Goal: Browse casually: Explore the website without a specific task or goal

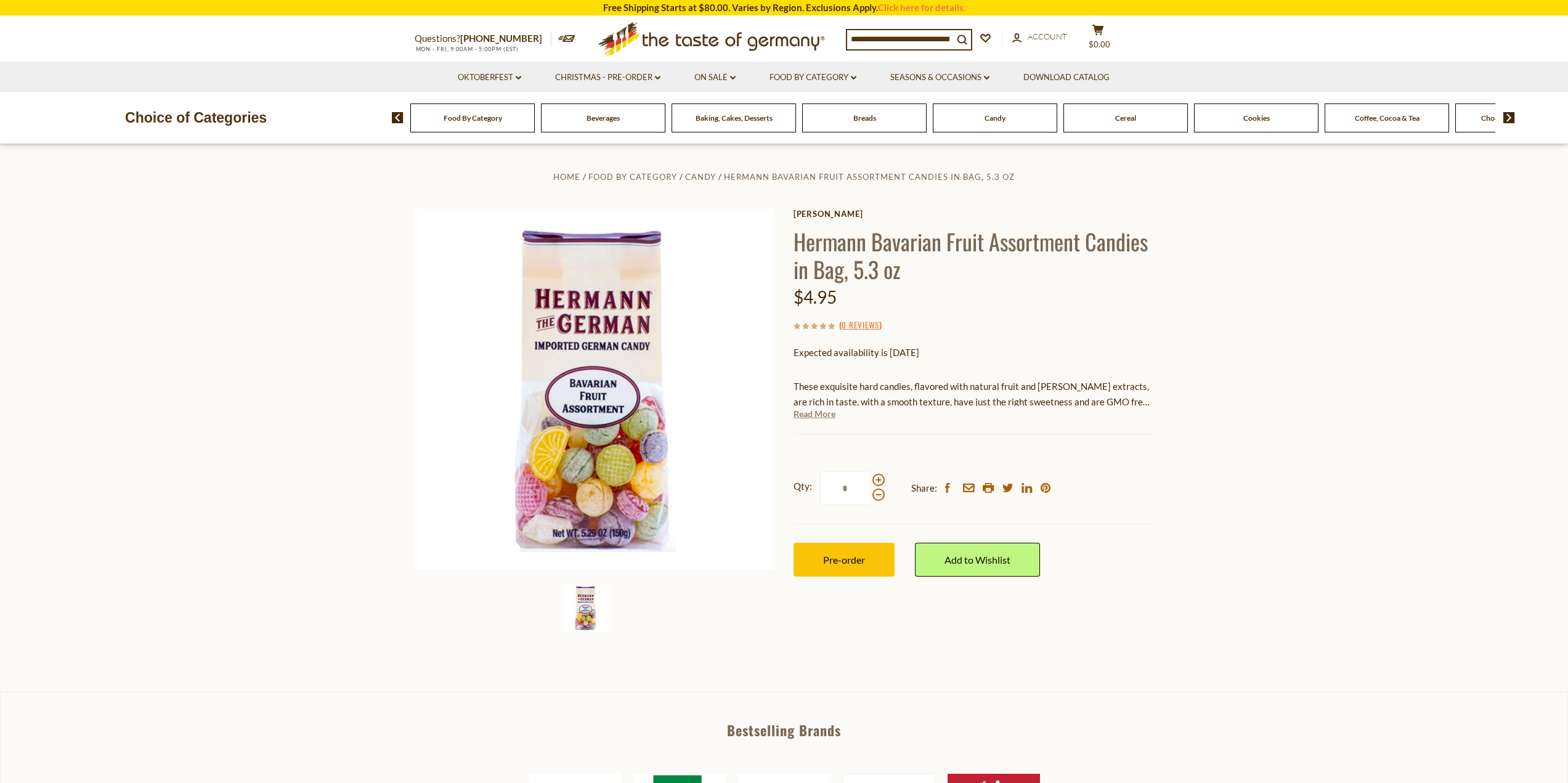
click at [805, 415] on link "Read More" at bounding box center [814, 414] width 42 height 12
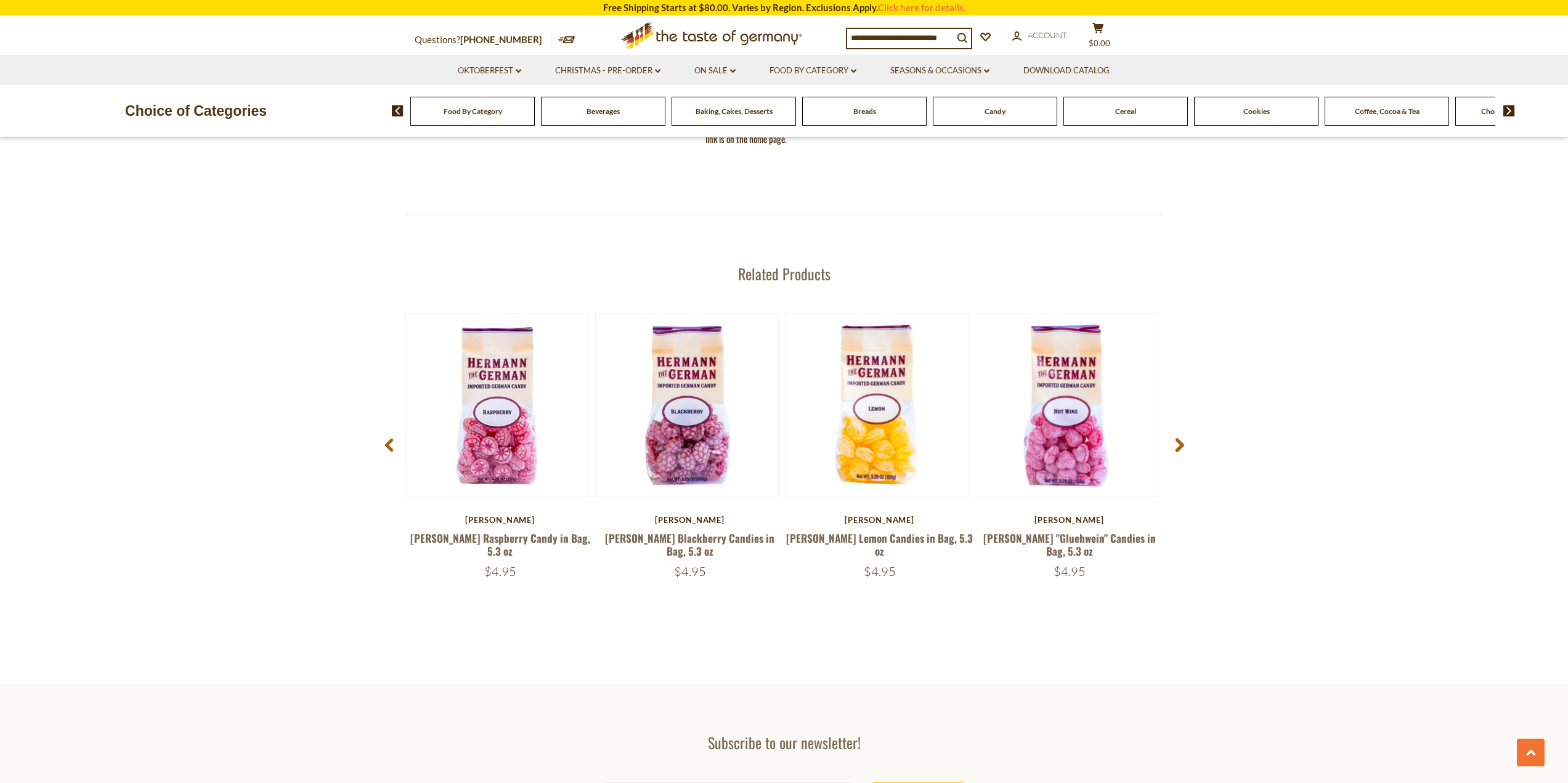
scroll to position [1479, 0]
click at [1177, 446] on icon at bounding box center [1179, 444] width 9 height 15
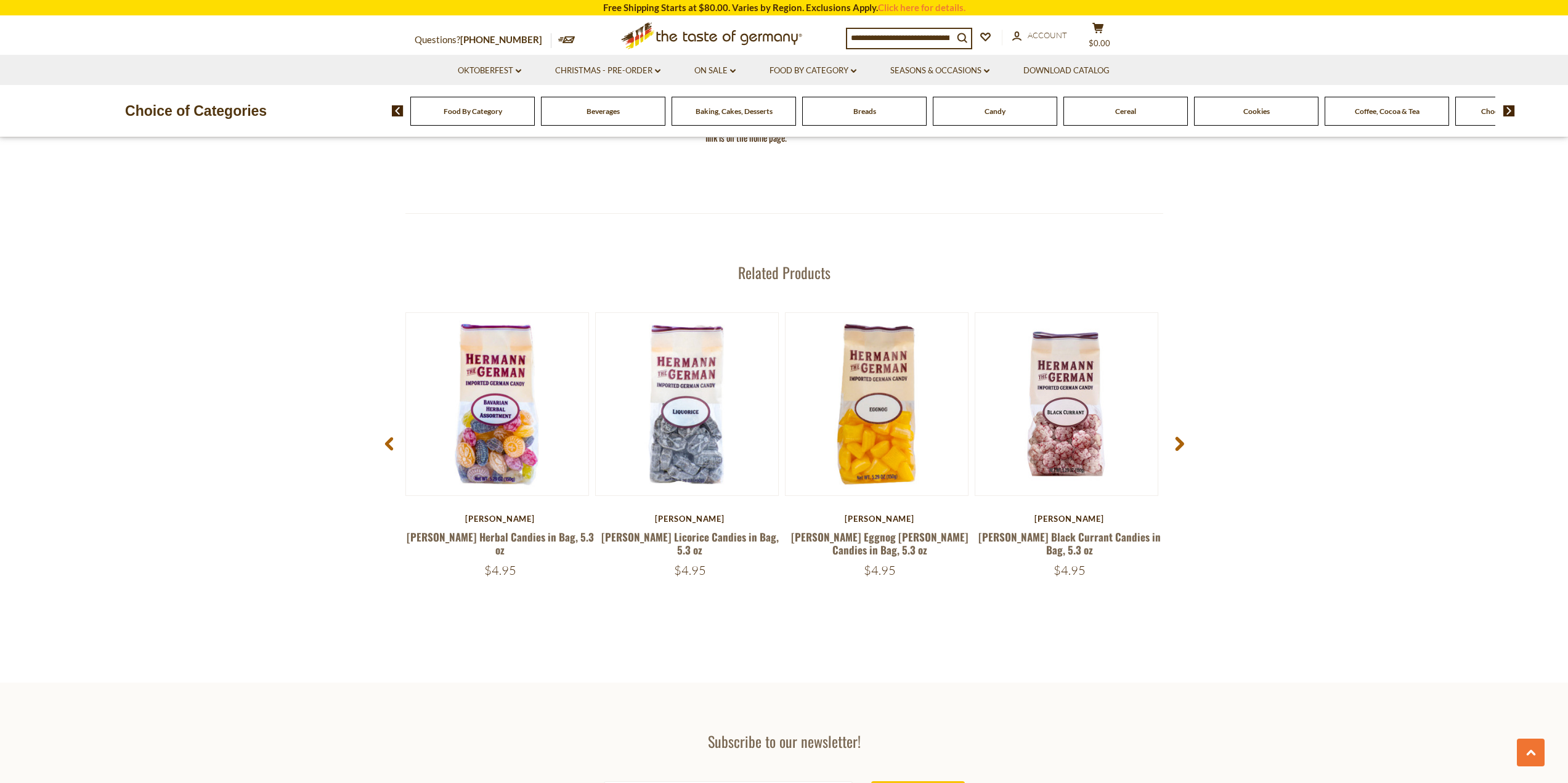
click at [1177, 446] on icon at bounding box center [1179, 444] width 9 height 15
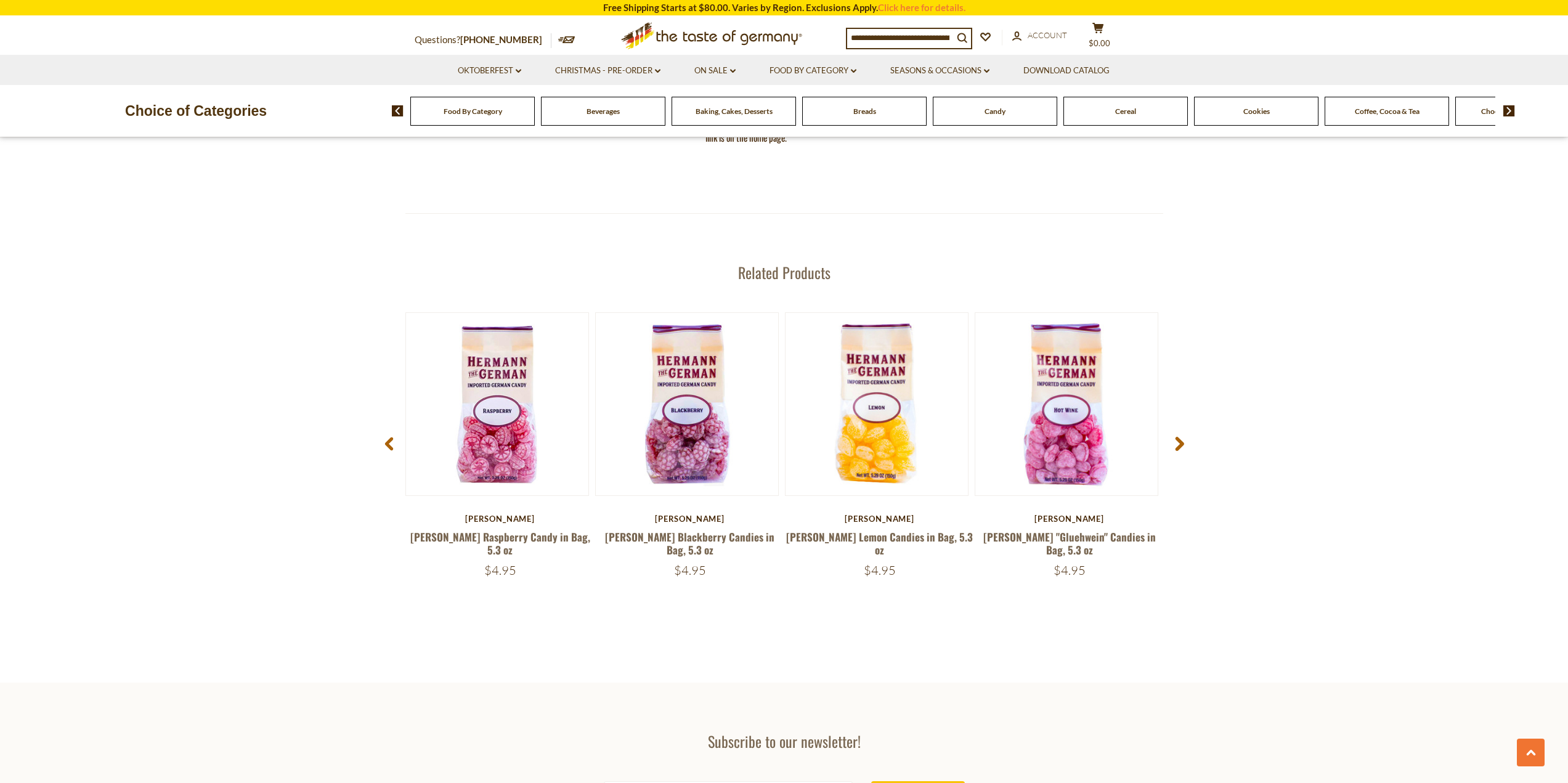
click at [1177, 446] on icon at bounding box center [1179, 444] width 9 height 15
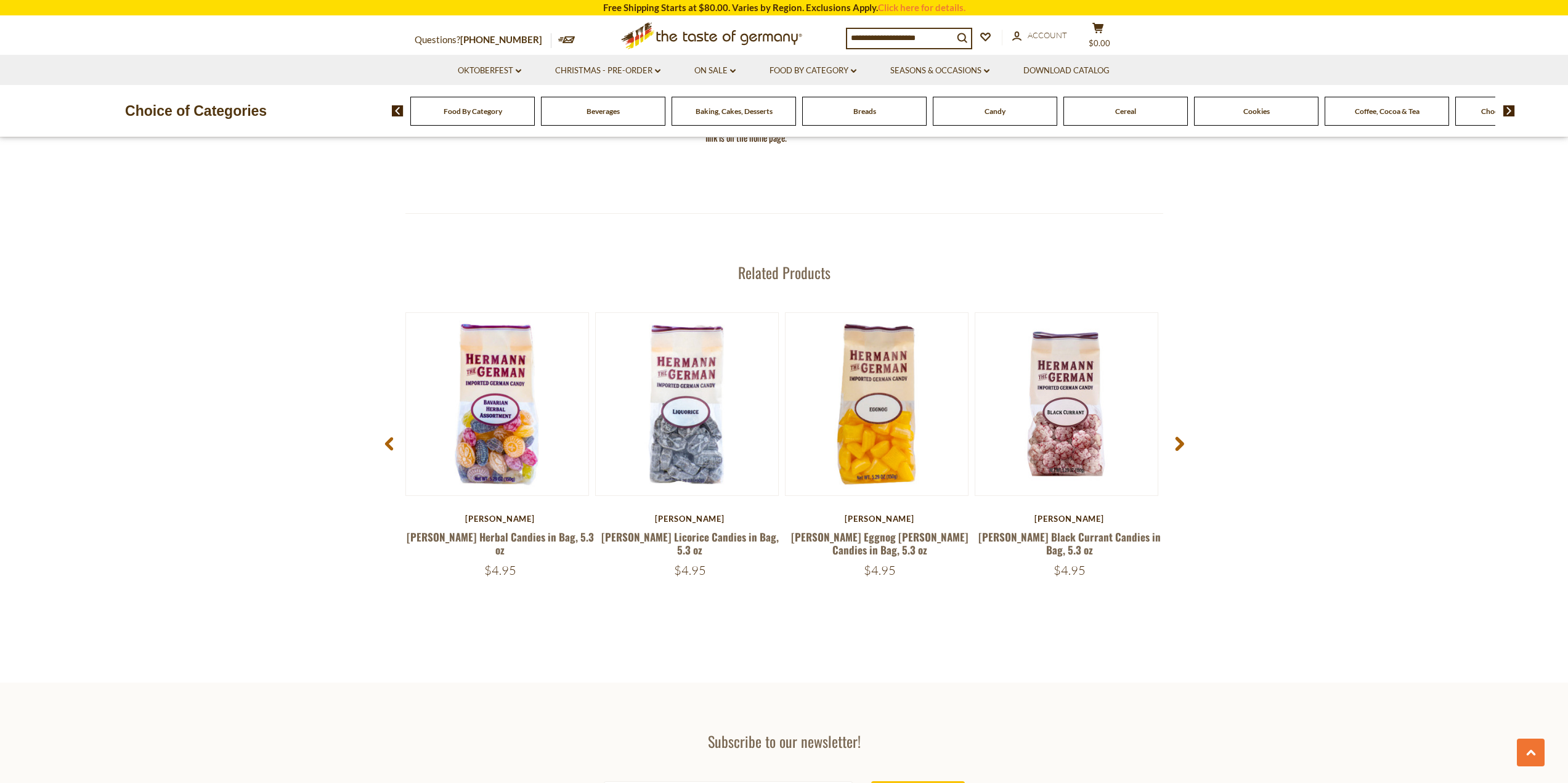
click at [1177, 446] on icon at bounding box center [1179, 444] width 9 height 15
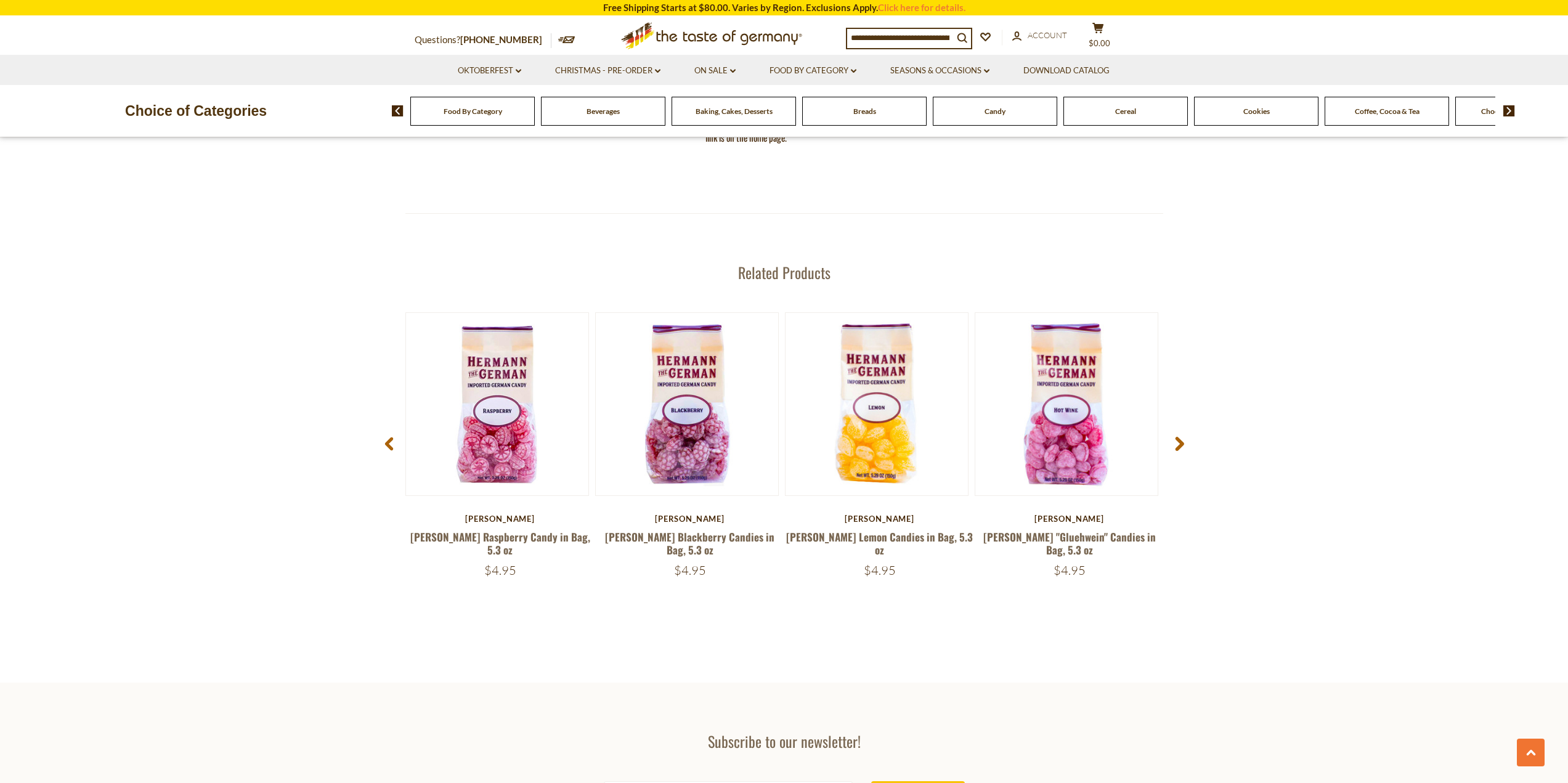
click at [1177, 446] on icon at bounding box center [1179, 444] width 9 height 15
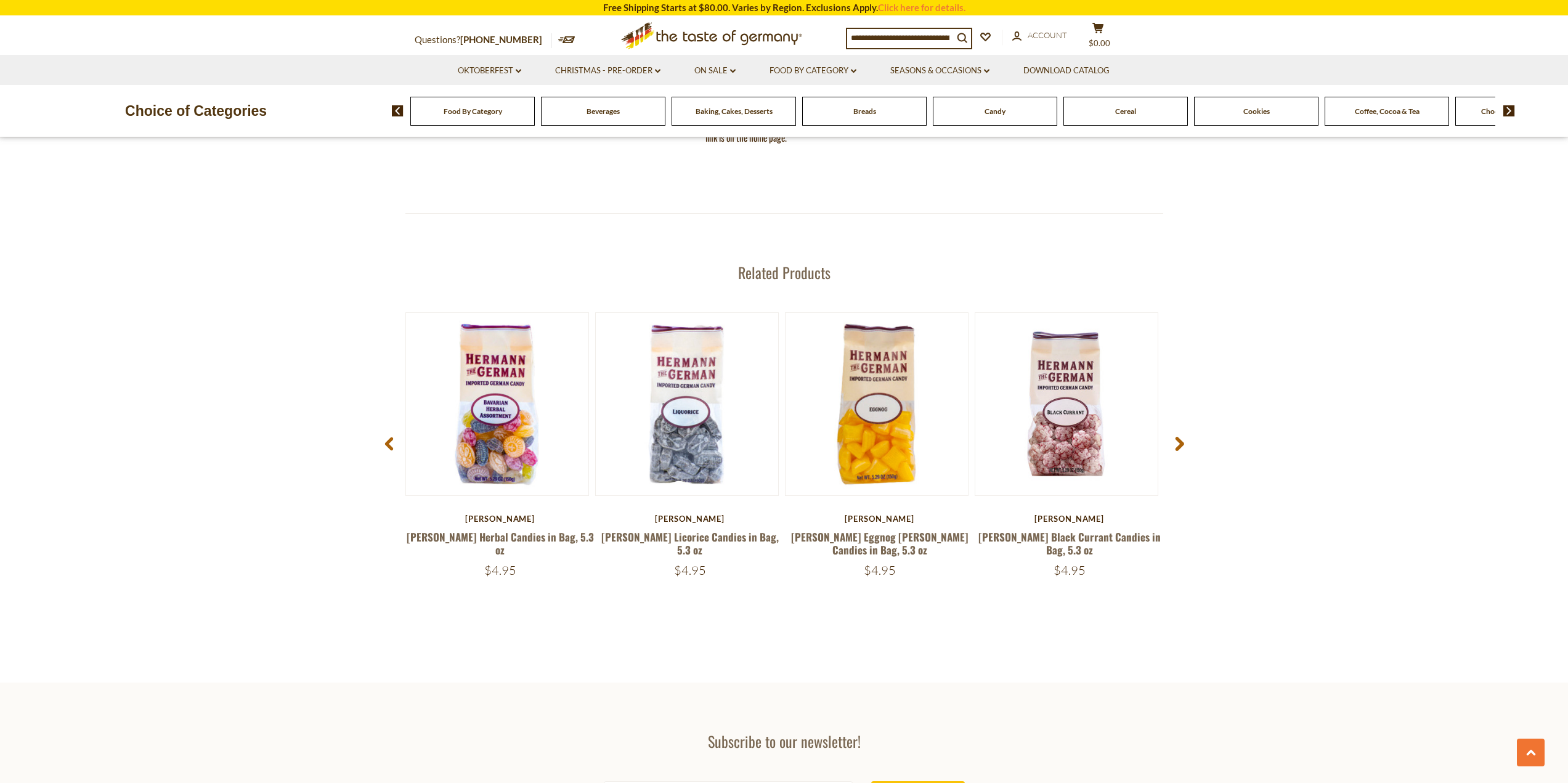
click at [1177, 446] on icon at bounding box center [1179, 444] width 9 height 15
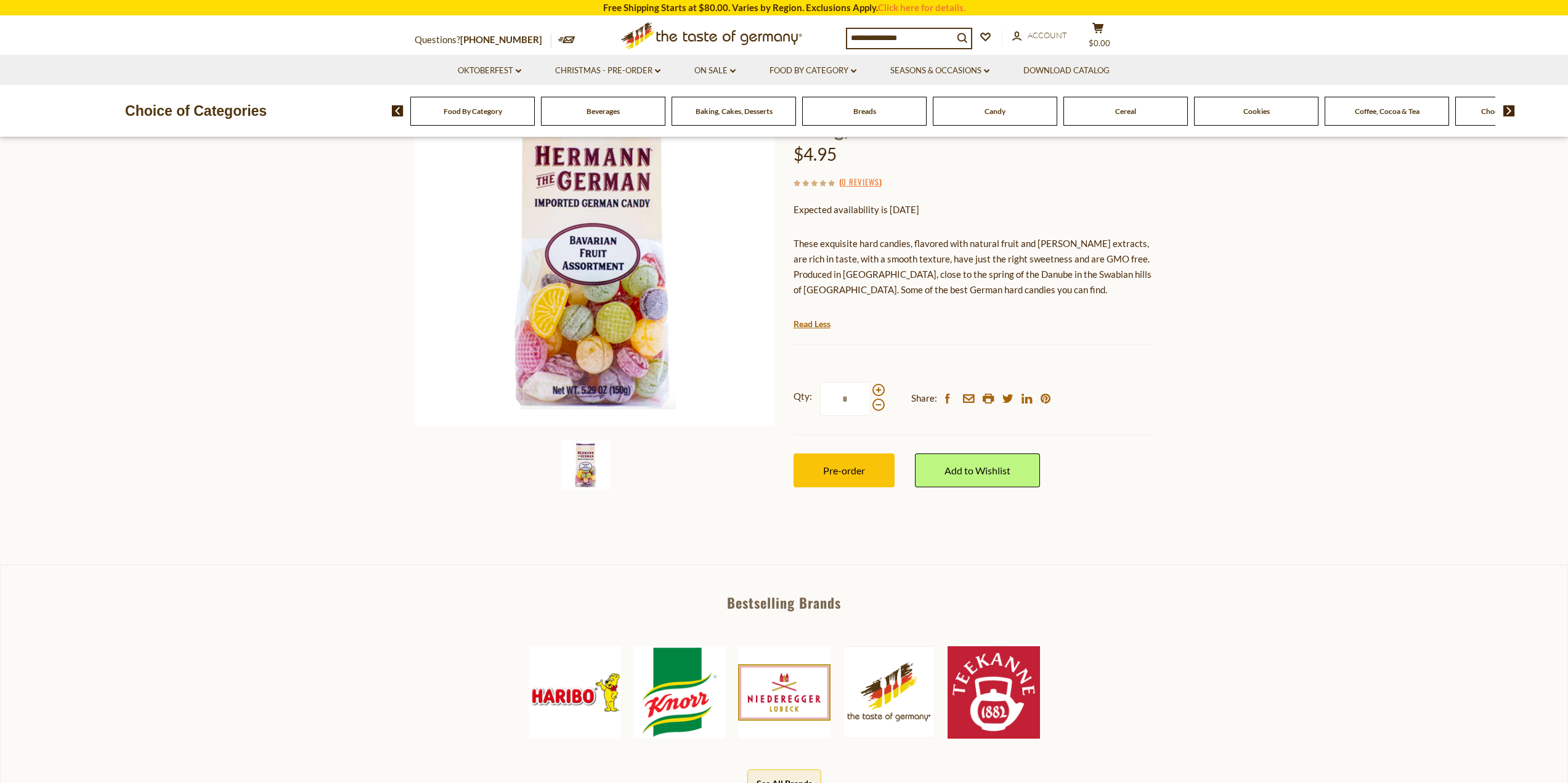
scroll to position [61, 0]
